Goal: Find specific page/section: Find specific page/section

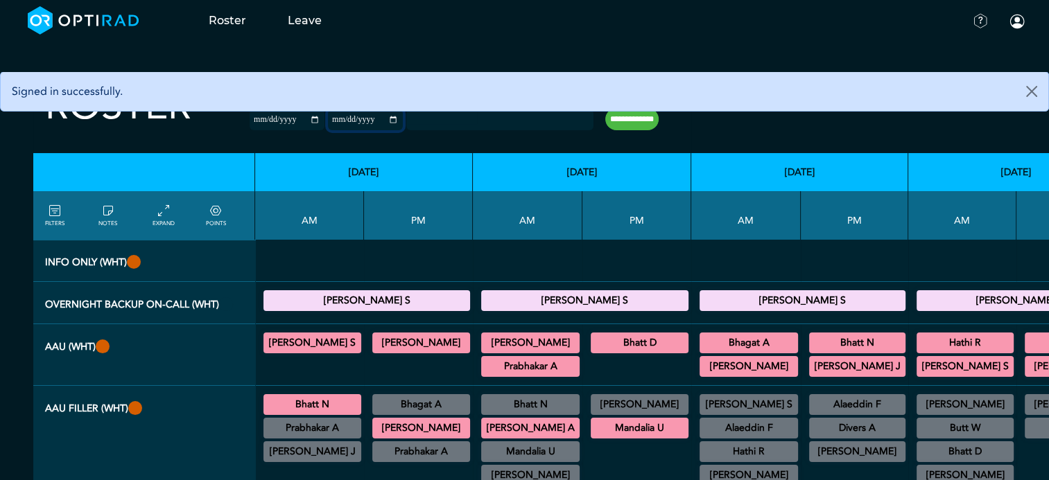
click at [370, 121] on input "**********" at bounding box center [365, 120] width 75 height 21
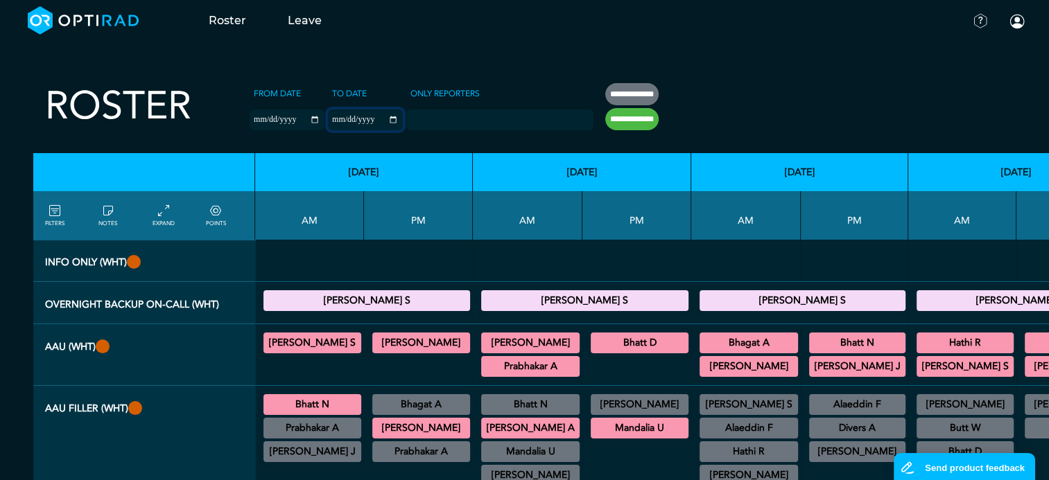
click at [370, 120] on input "**********" at bounding box center [365, 120] width 75 height 21
type input "**********"
click at [605, 123] on input "**********" at bounding box center [631, 119] width 53 height 22
type input "**********"
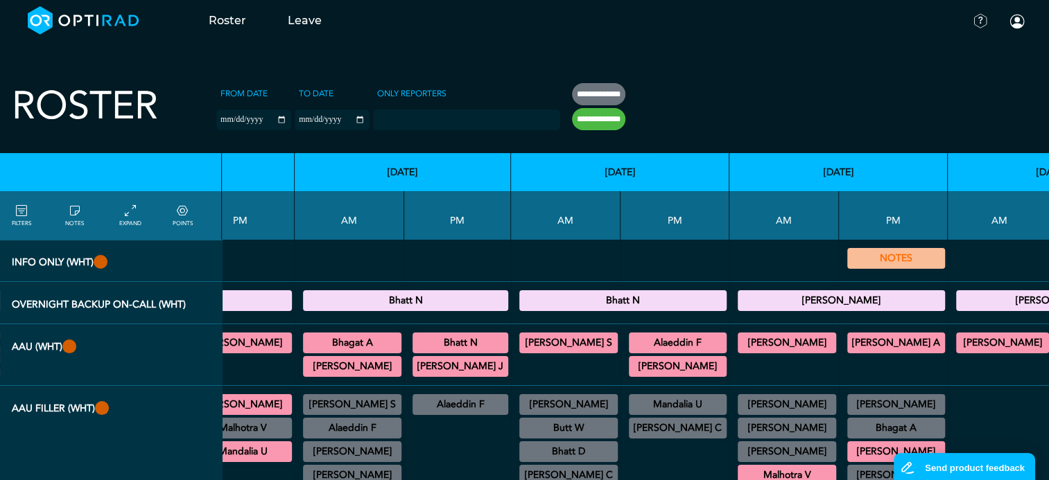
scroll to position [0, 408]
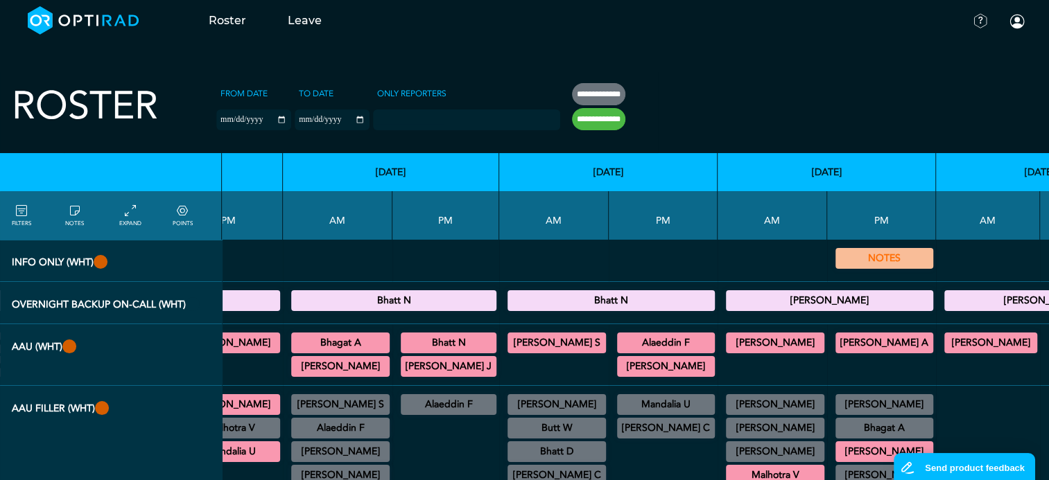
click at [837, 265] on summary "NOTES" at bounding box center [884, 258] width 94 height 17
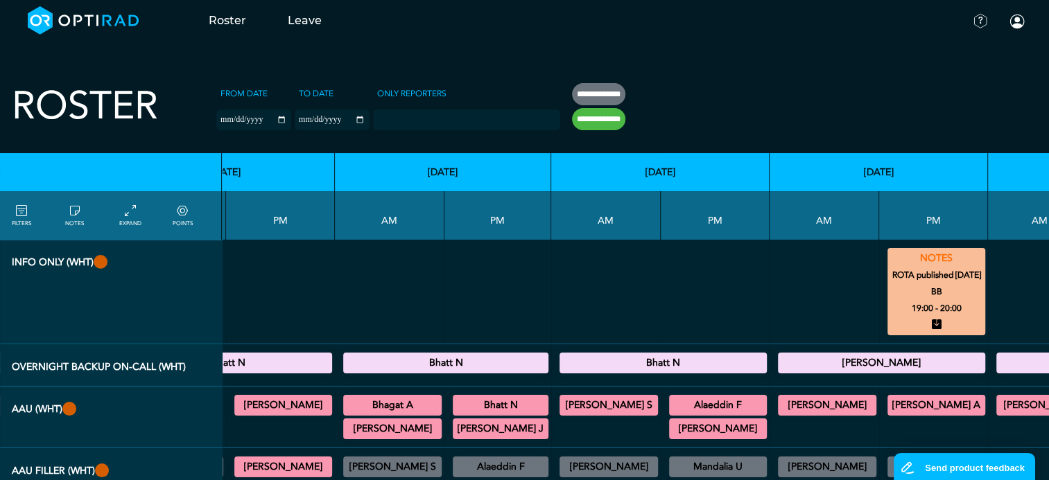
scroll to position [0, 308]
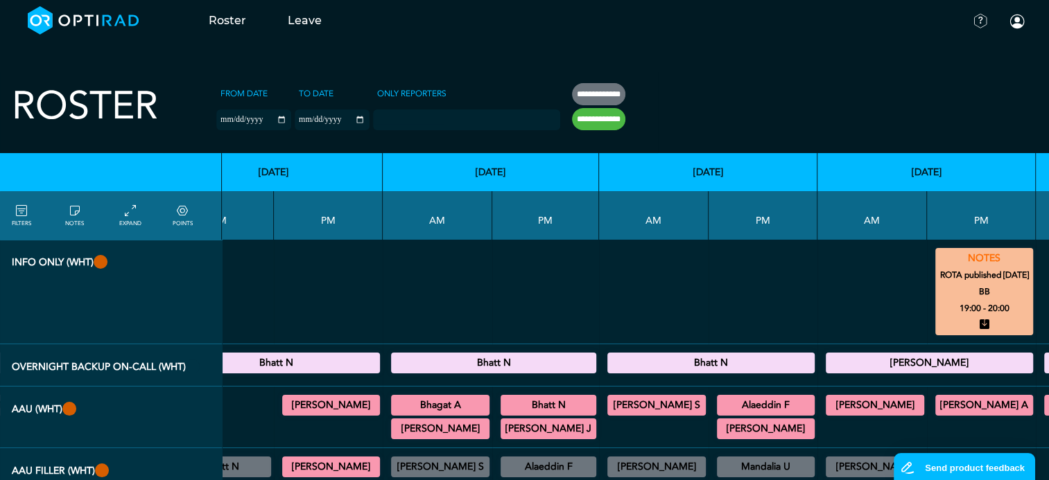
click at [979, 326] on icon at bounding box center [984, 325] width 10 height 17
click at [979, 322] on icon at bounding box center [984, 325] width 10 height 17
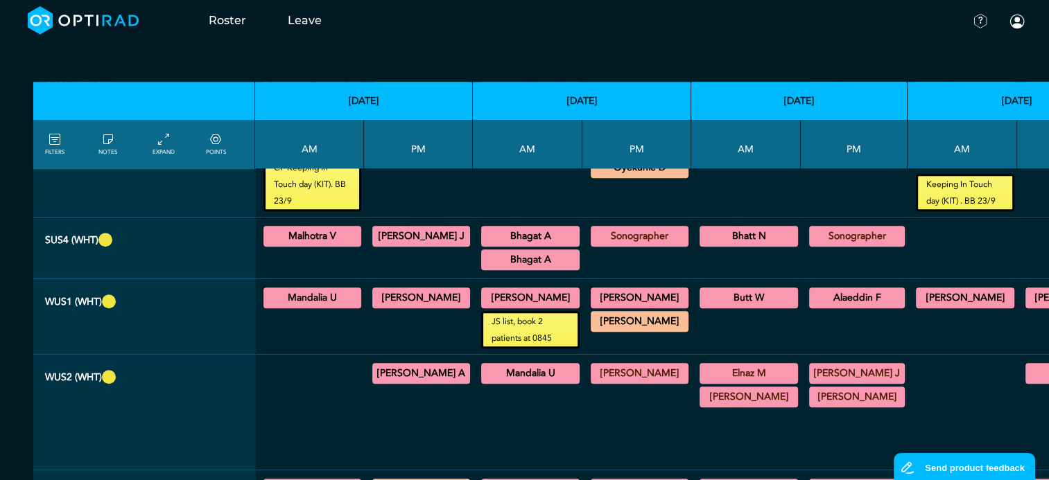
scroll to position [1040, 0]
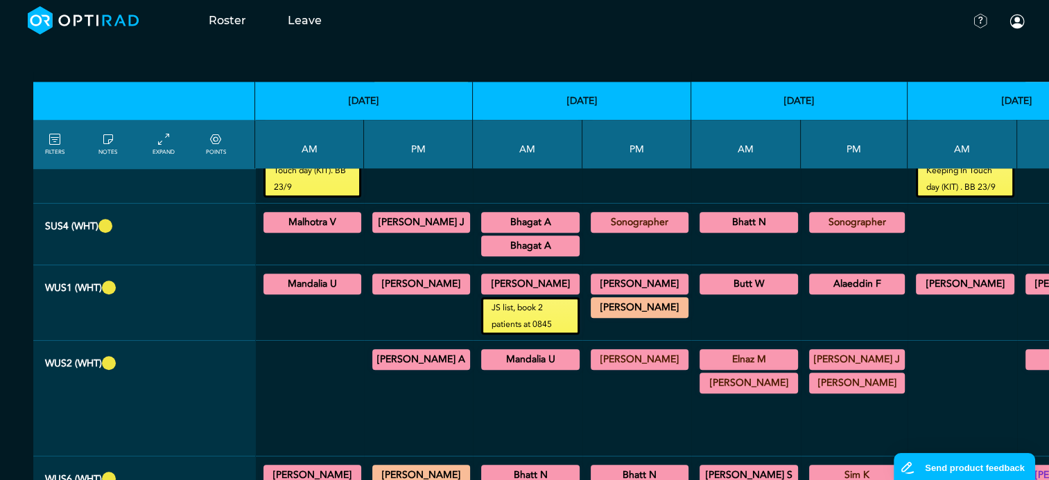
click at [326, 276] on summary "Mandalia U" at bounding box center [312, 284] width 94 height 17
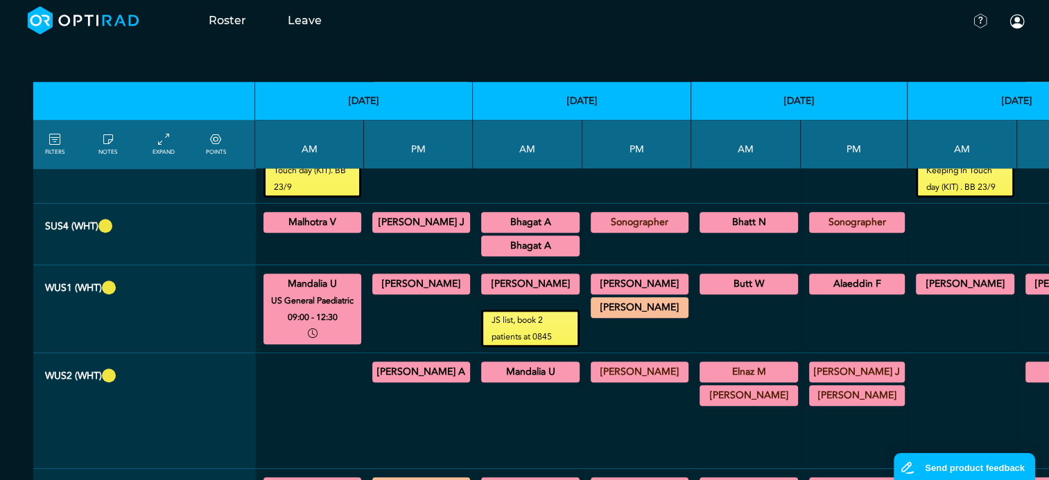
click at [396, 276] on summary "[PERSON_NAME]" at bounding box center [421, 284] width 94 height 17
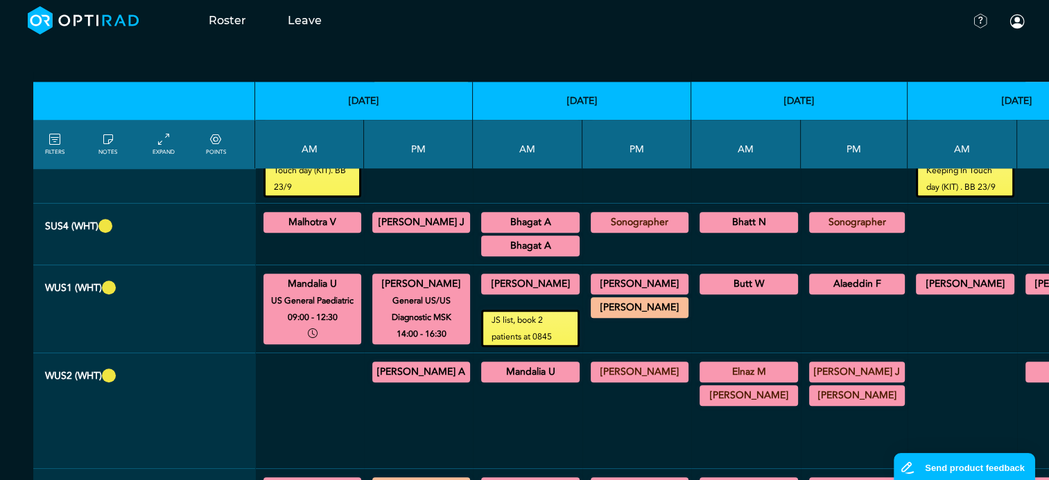
click at [502, 276] on summary "[PERSON_NAME]" at bounding box center [530, 284] width 94 height 17
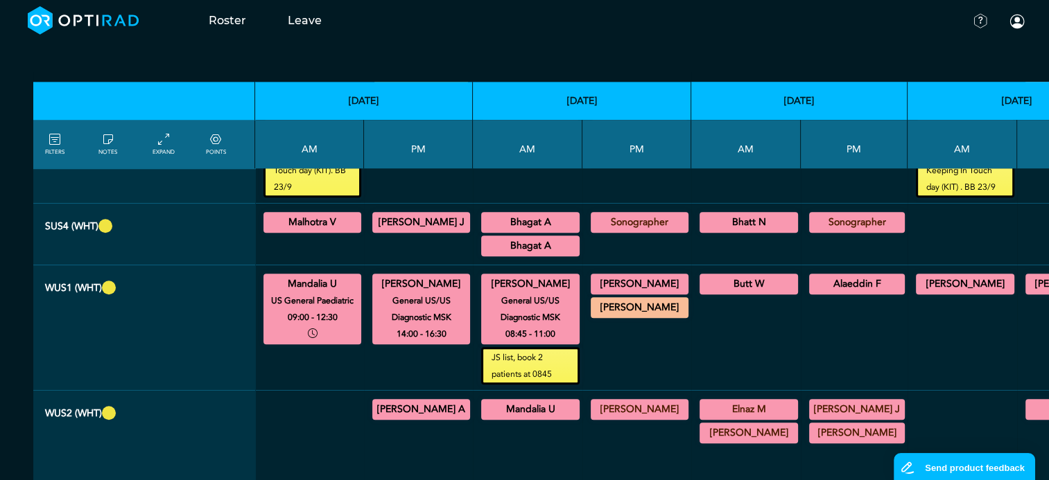
click at [599, 276] on summary "[PERSON_NAME]" at bounding box center [640, 284] width 94 height 17
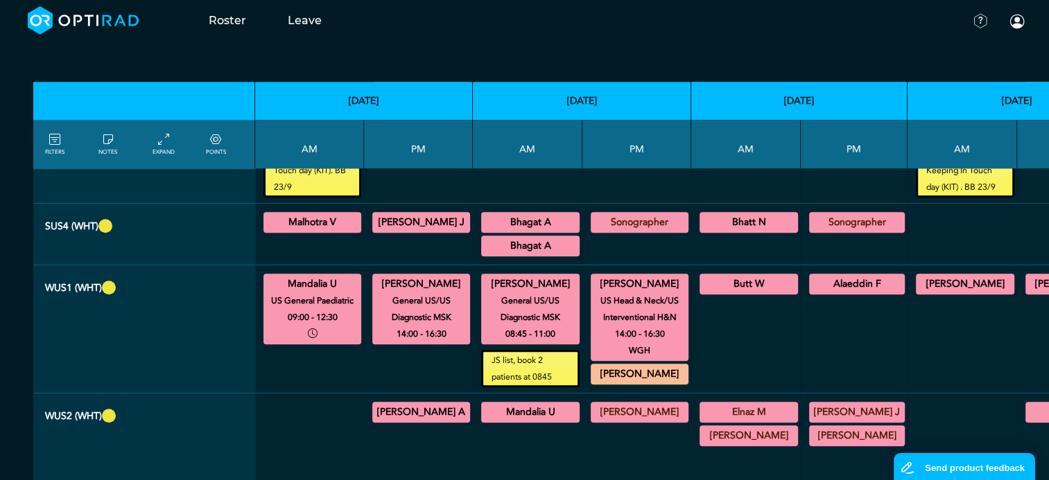
click at [651, 366] on summary "[PERSON_NAME]" at bounding box center [640, 374] width 94 height 17
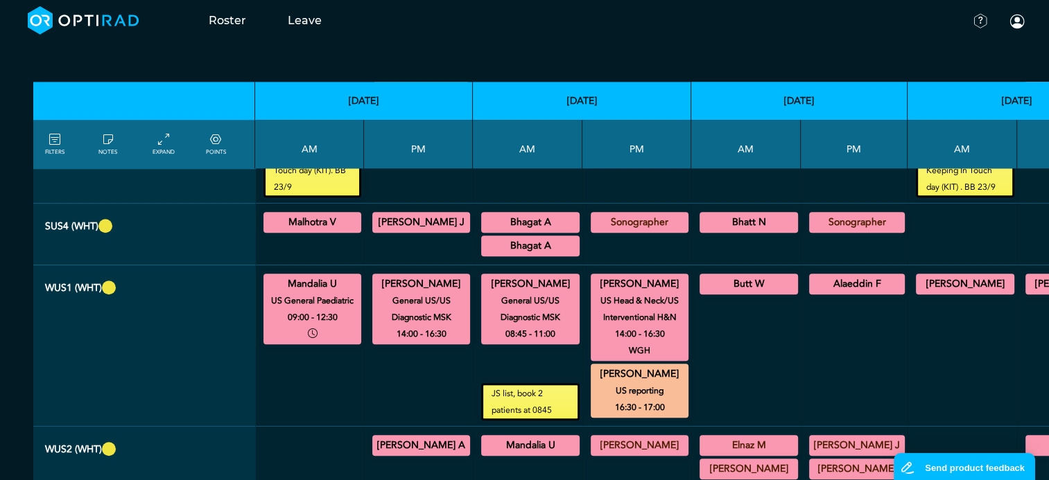
click at [729, 276] on summary "Butt W" at bounding box center [748, 284] width 94 height 17
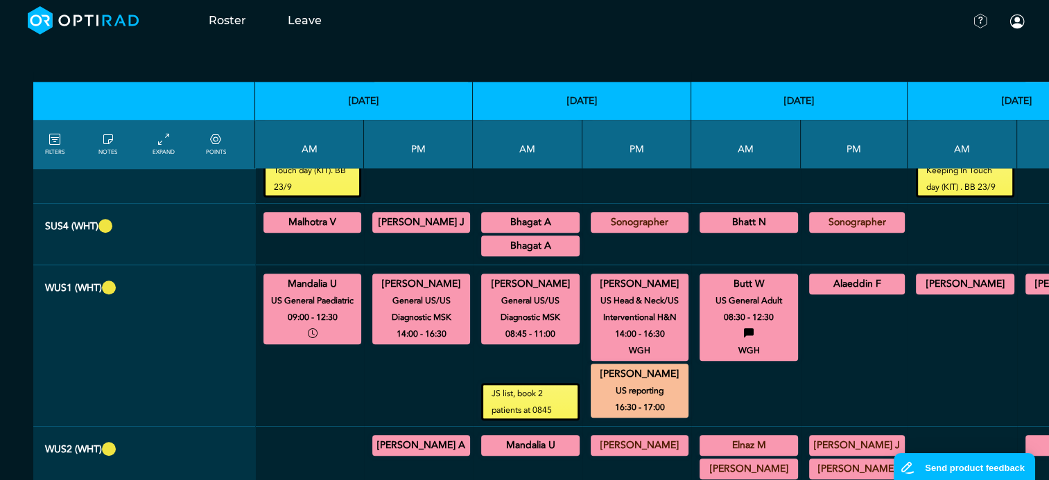
click at [812, 276] on summary "Alaeddin F" at bounding box center [856, 284] width 91 height 17
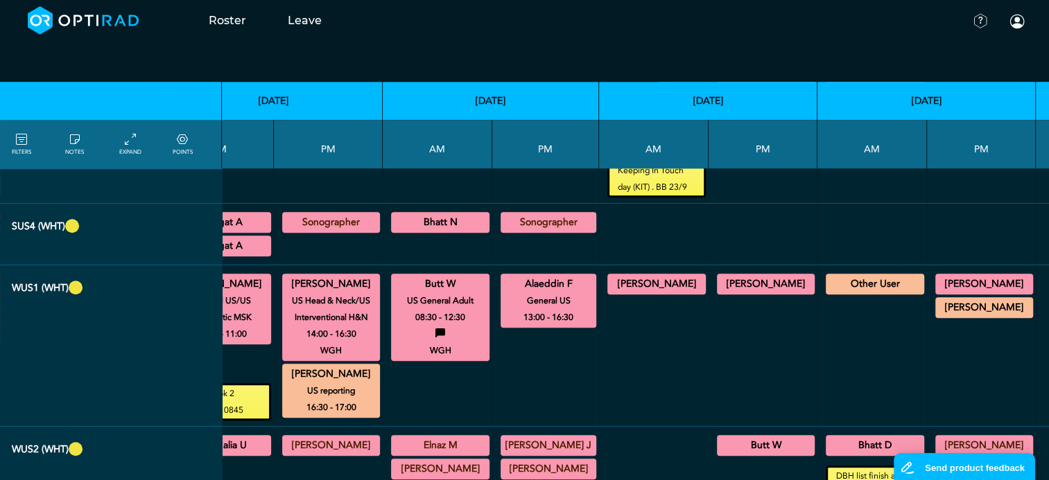
scroll to position [1040, 321]
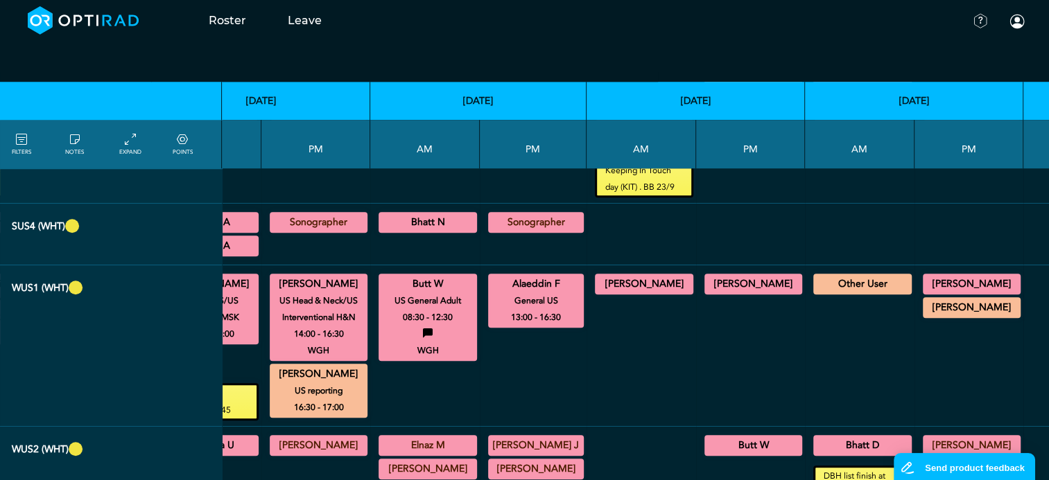
click at [645, 276] on summary "[PERSON_NAME]" at bounding box center [644, 284] width 94 height 17
click at [706, 276] on summary "[PERSON_NAME]" at bounding box center [753, 284] width 94 height 17
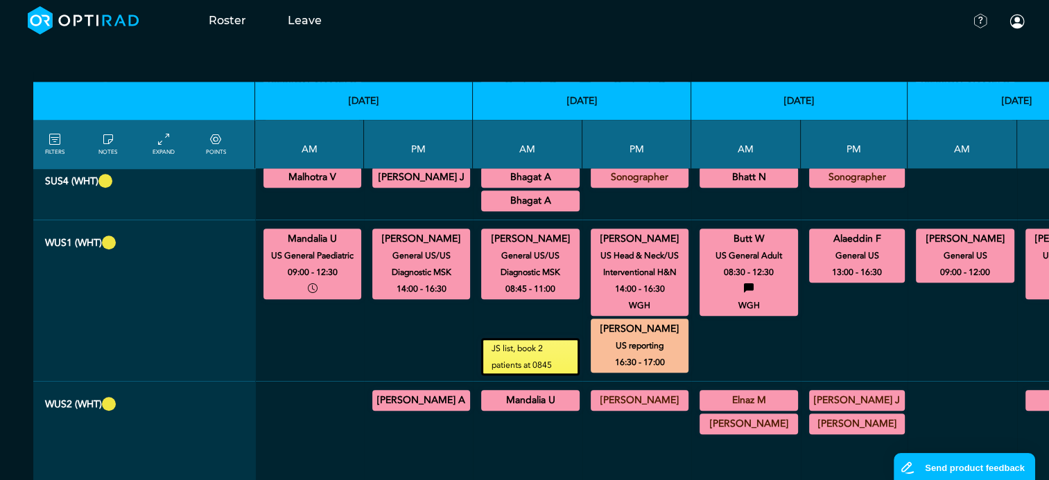
scroll to position [1109, 0]
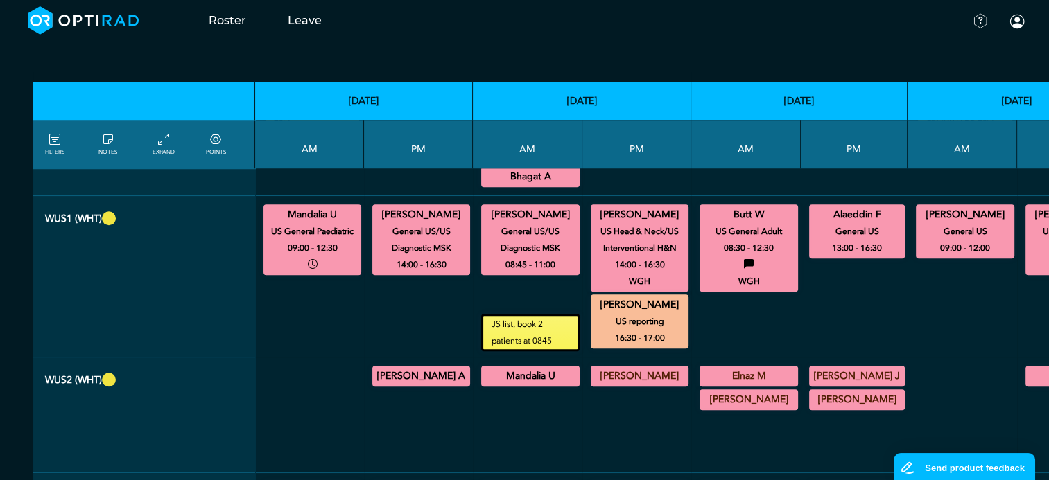
click at [391, 368] on summary "[PERSON_NAME] A" at bounding box center [421, 376] width 94 height 17
click at [495, 368] on summary "Mandalia U" at bounding box center [530, 376] width 94 height 17
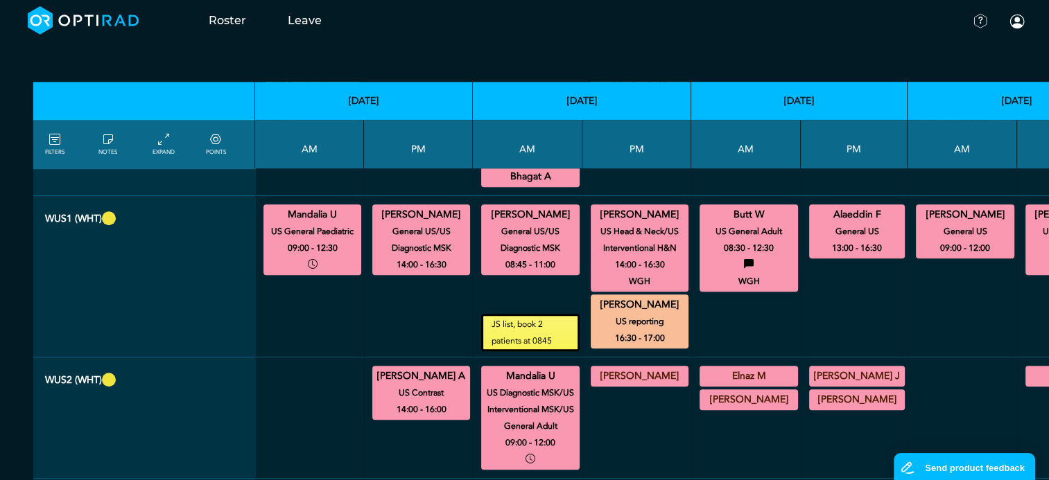
click at [608, 368] on summary "[PERSON_NAME]" at bounding box center [640, 376] width 94 height 17
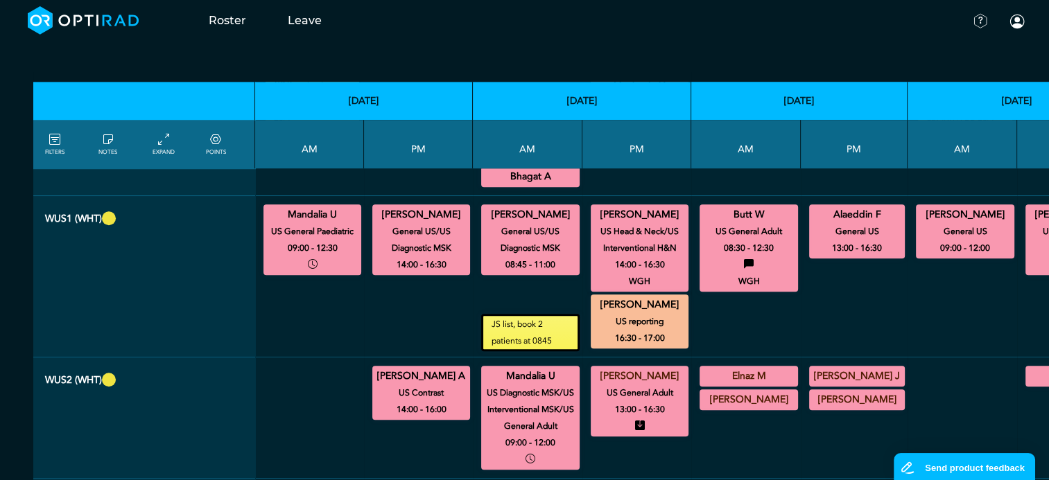
click at [717, 368] on summary "Elnaz M" at bounding box center [748, 376] width 94 height 17
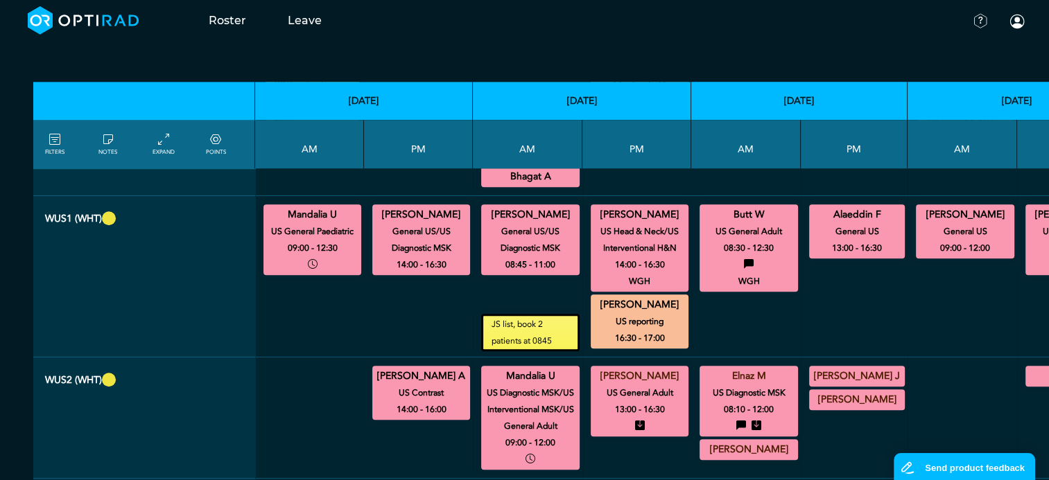
click at [828, 368] on summary "[PERSON_NAME] J" at bounding box center [856, 376] width 91 height 17
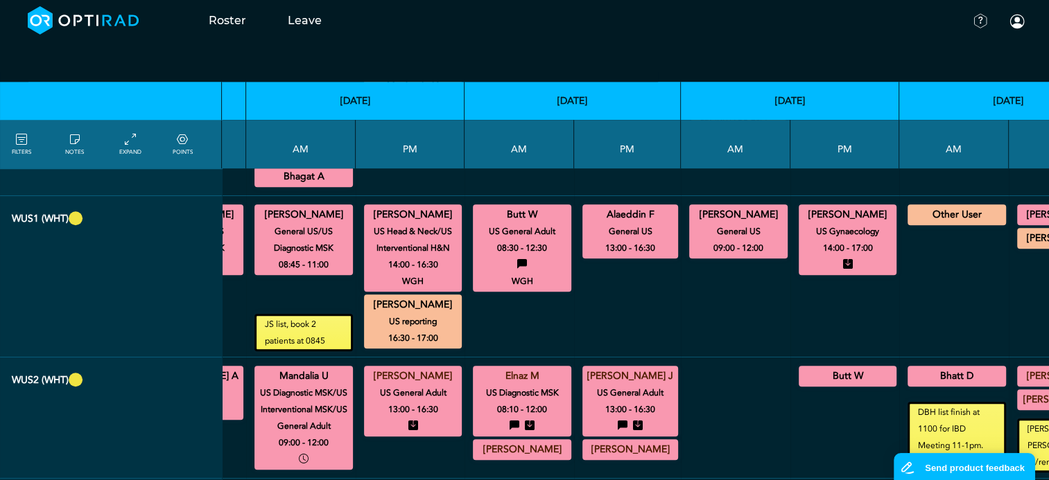
scroll to position [1109, 230]
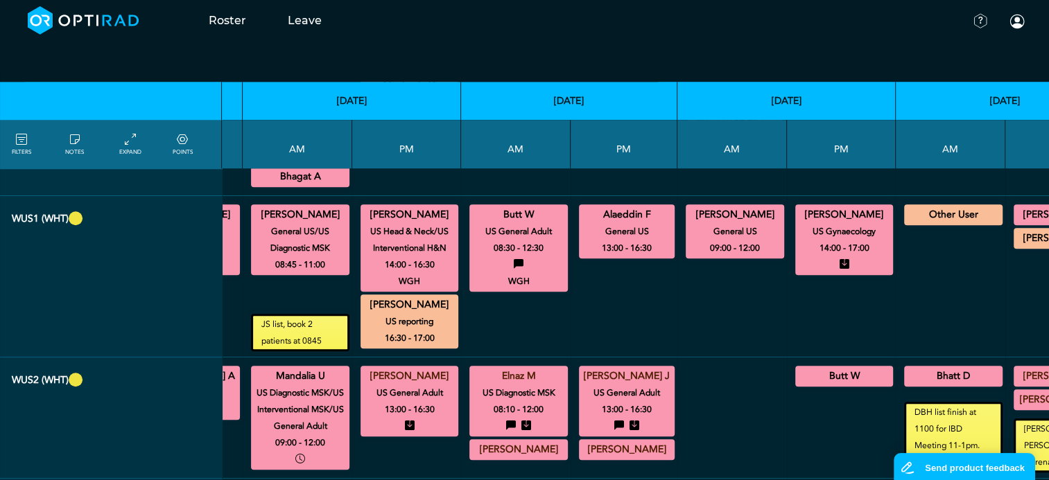
click at [816, 368] on summary "Butt W" at bounding box center [844, 376] width 94 height 17
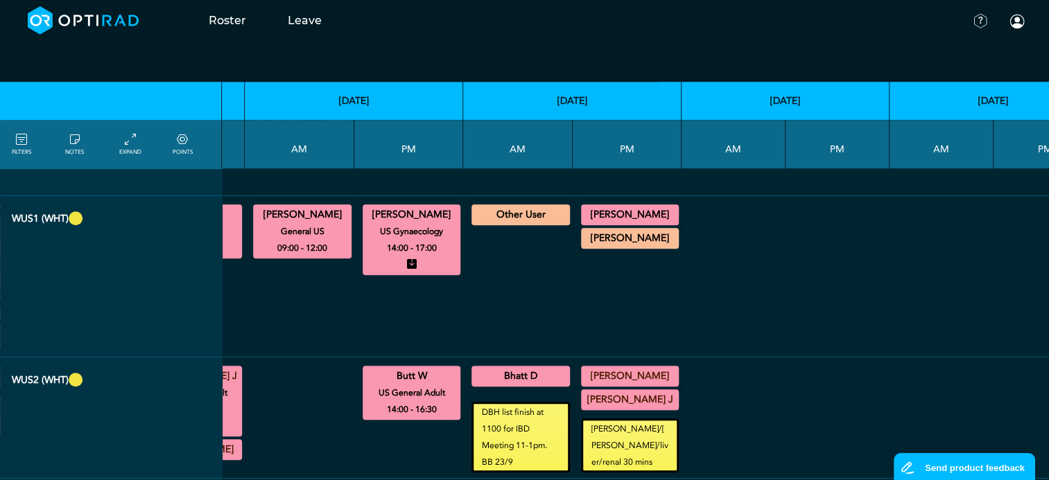
scroll to position [1109, 415]
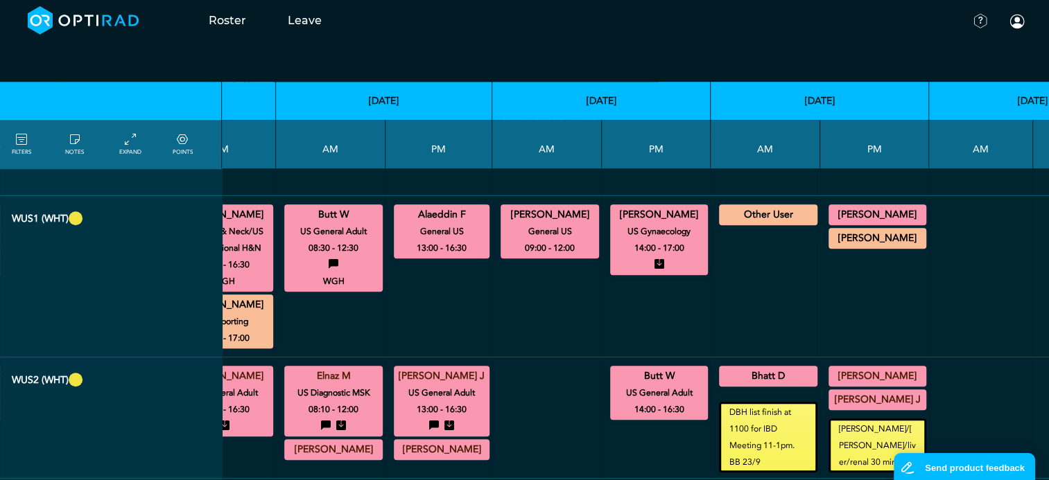
click at [739, 368] on summary "Bhatt D" at bounding box center [768, 376] width 94 height 17
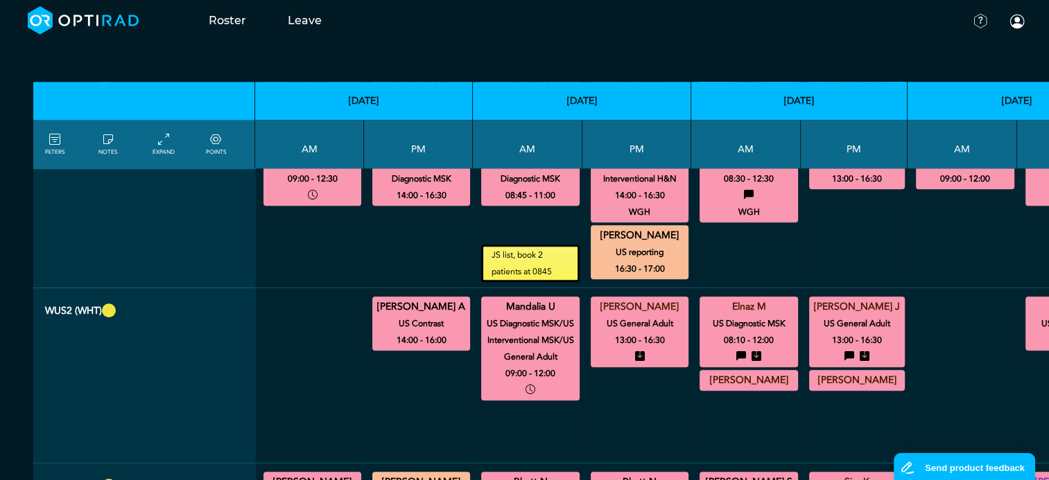
scroll to position [1317, 0]
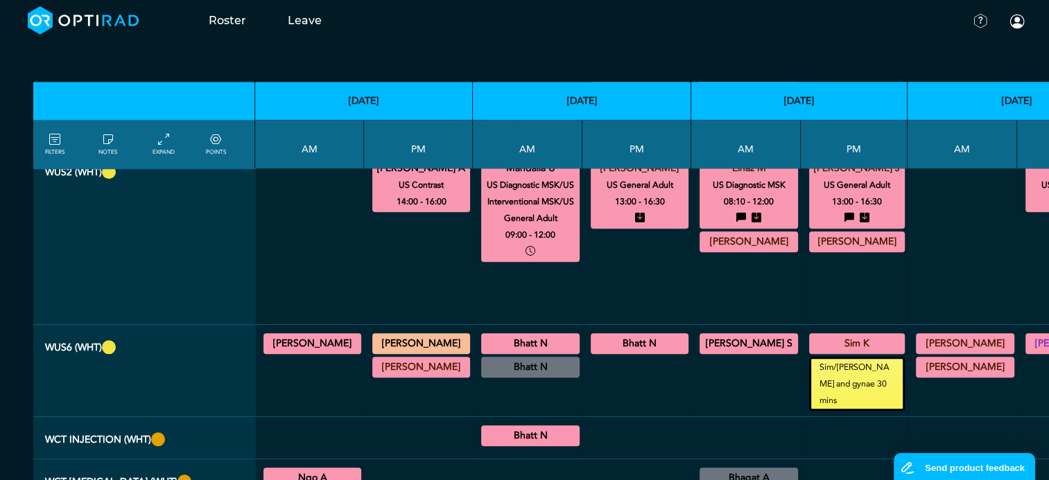
click at [286, 335] on summary "[PERSON_NAME]" at bounding box center [312, 343] width 94 height 17
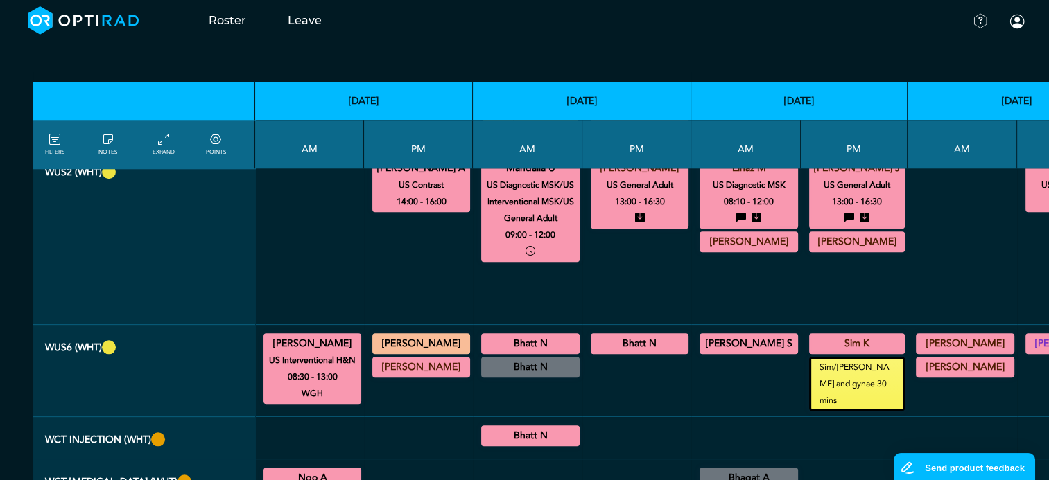
click at [410, 359] on summary "[PERSON_NAME]" at bounding box center [421, 367] width 94 height 17
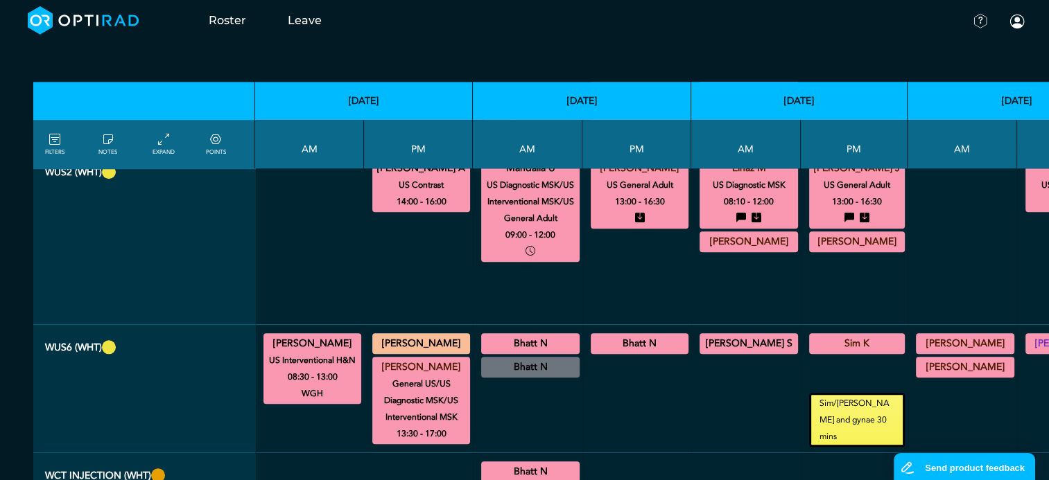
click at [524, 335] on summary "Bhatt N" at bounding box center [530, 343] width 94 height 17
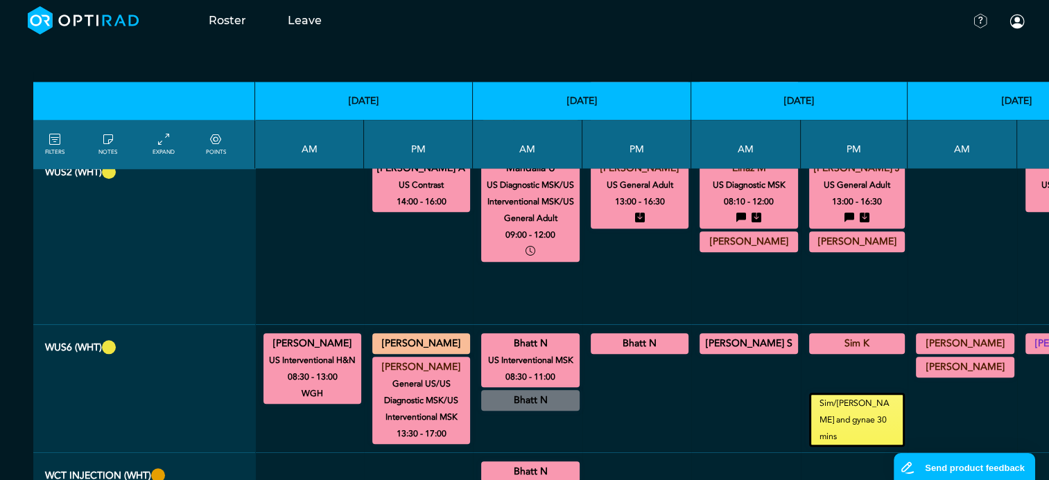
click at [610, 335] on summary "Bhatt N" at bounding box center [640, 343] width 94 height 17
click at [714, 335] on summary "[PERSON_NAME] S" at bounding box center [748, 343] width 94 height 17
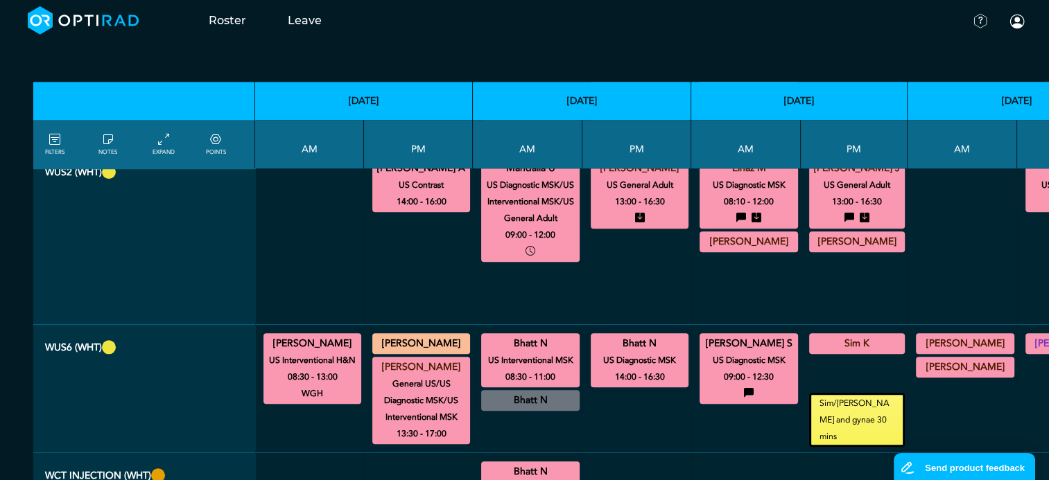
click at [831, 335] on summary "Sim K" at bounding box center [856, 343] width 91 height 17
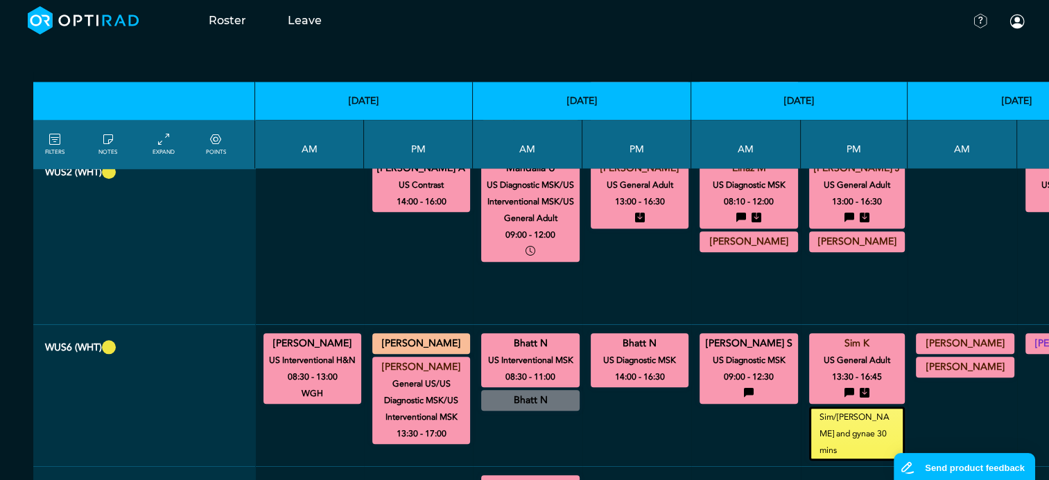
click at [929, 335] on summary "[PERSON_NAME]" at bounding box center [965, 343] width 94 height 17
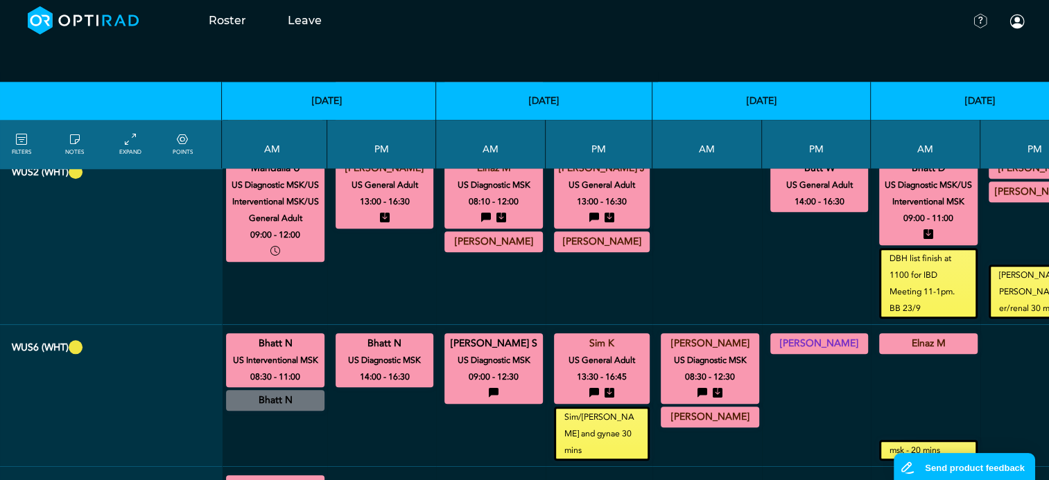
scroll to position [1317, 299]
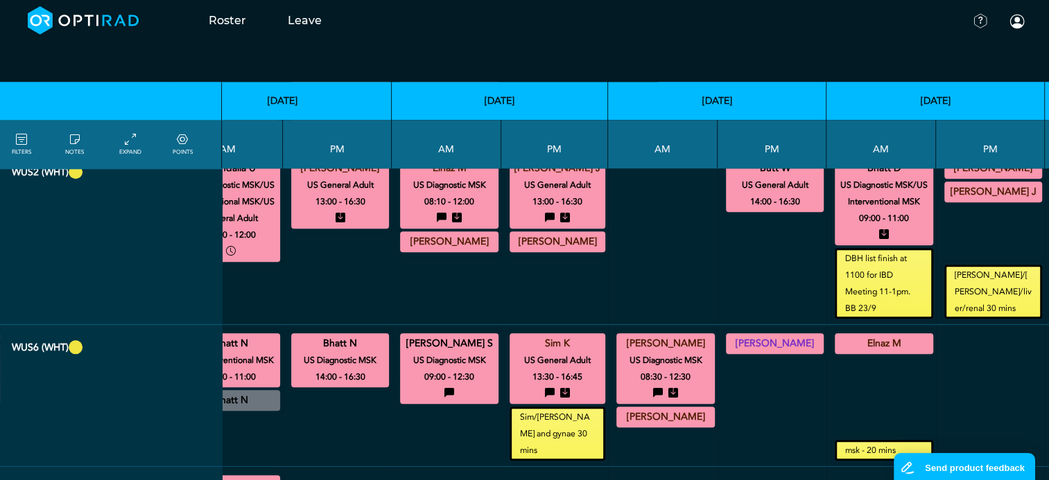
click at [728, 335] on summary "[PERSON_NAME]" at bounding box center [775, 343] width 94 height 17
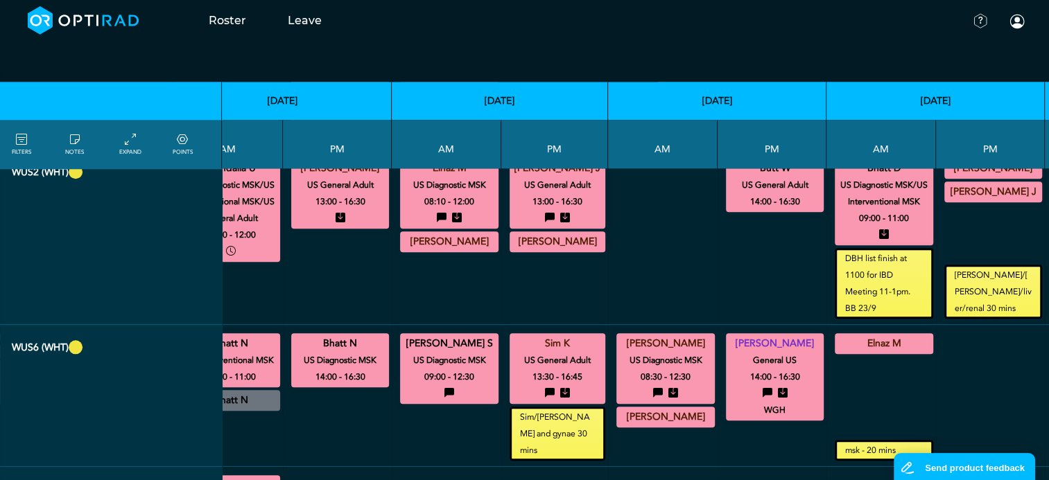
click at [837, 335] on summary "Elnaz M" at bounding box center [884, 343] width 94 height 17
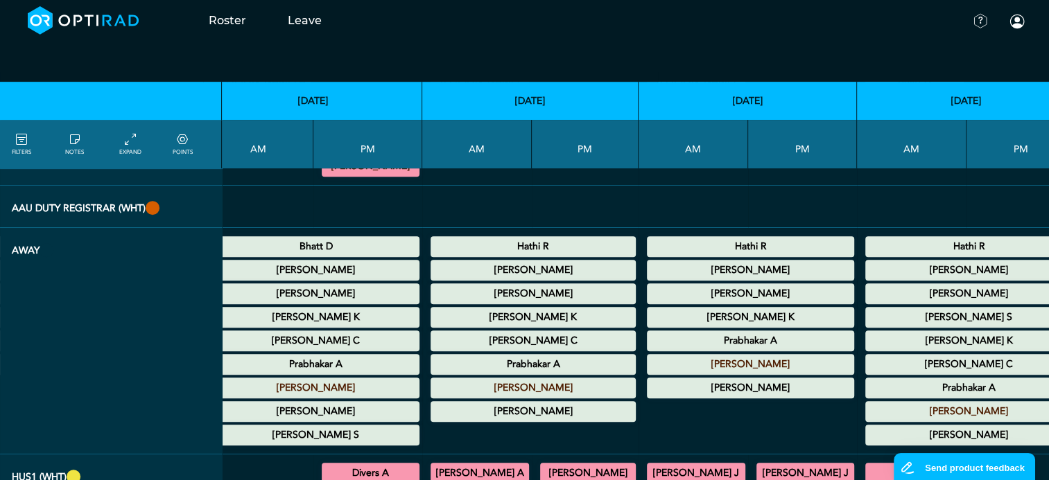
scroll to position [499, 269]
